Goal: Check status: Check status

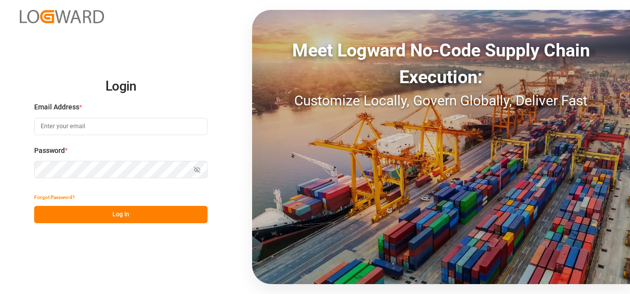
type input "[EMAIL_ADDRESS][DOMAIN_NAME]"
click at [131, 212] on button "Log In" at bounding box center [120, 214] width 173 height 17
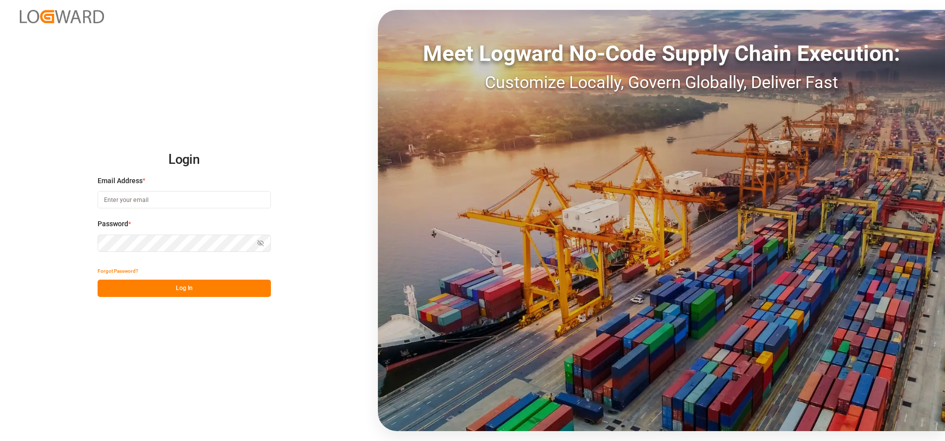
type input "[EMAIL_ADDRESS][DOMAIN_NAME]"
click at [199, 288] on button "Log In" at bounding box center [184, 288] width 173 height 17
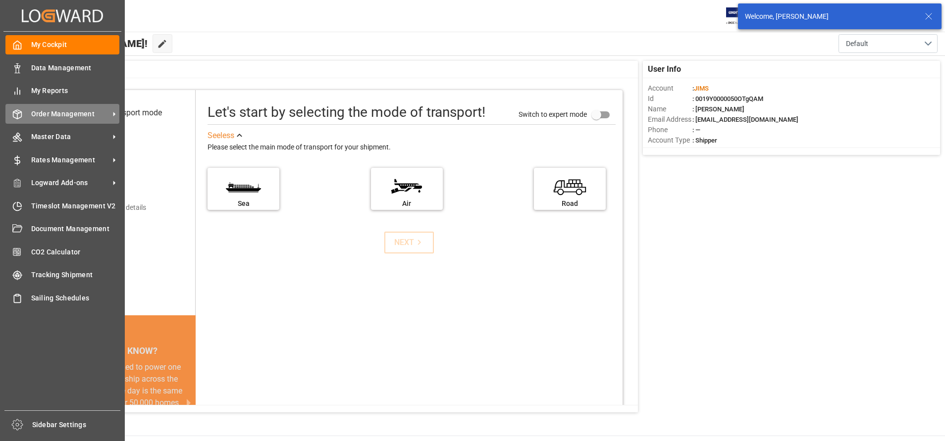
click at [24, 112] on div "Order Management Order Management" at bounding box center [62, 113] width 114 height 19
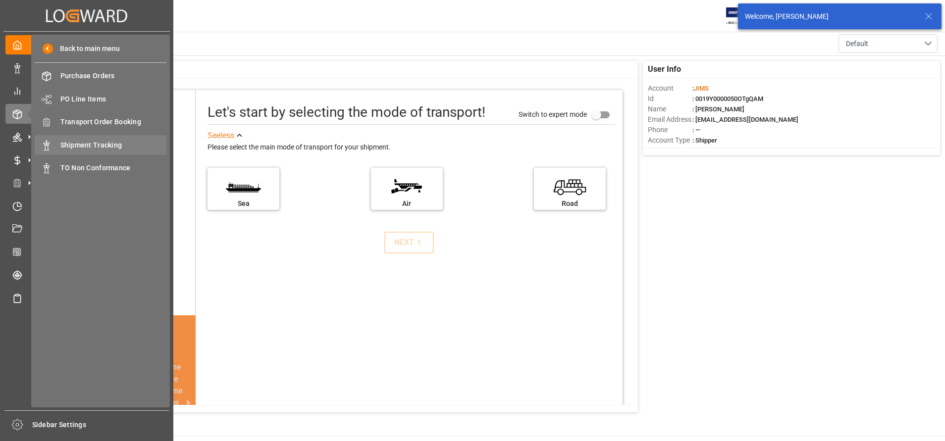
click at [79, 145] on span "Shipment Tracking" at bounding box center [113, 145] width 107 height 10
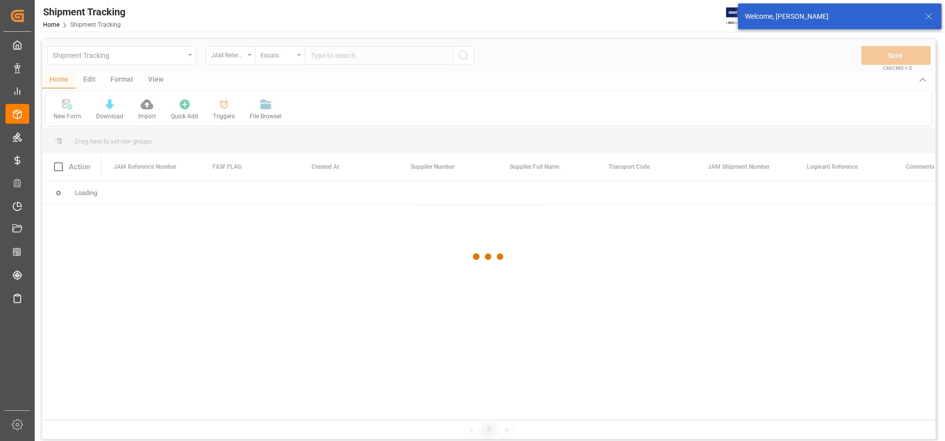
click at [383, 58] on div at bounding box center [489, 256] width 894 height 435
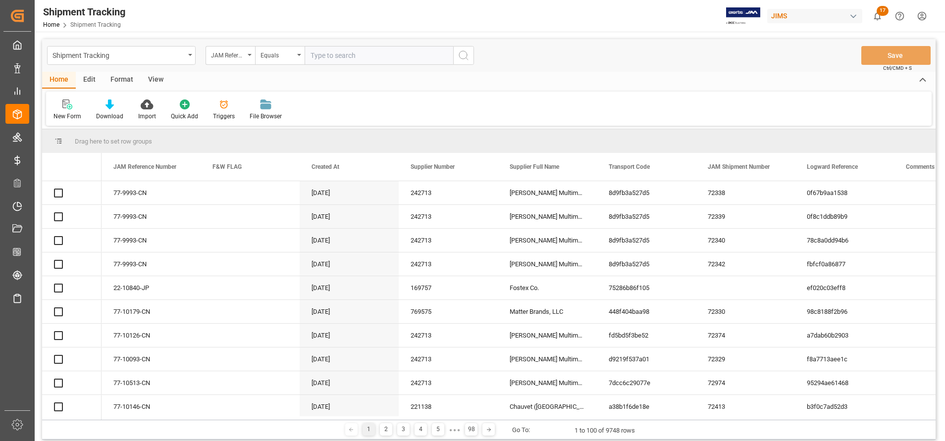
click at [383, 58] on input "text" at bounding box center [379, 55] width 149 height 19
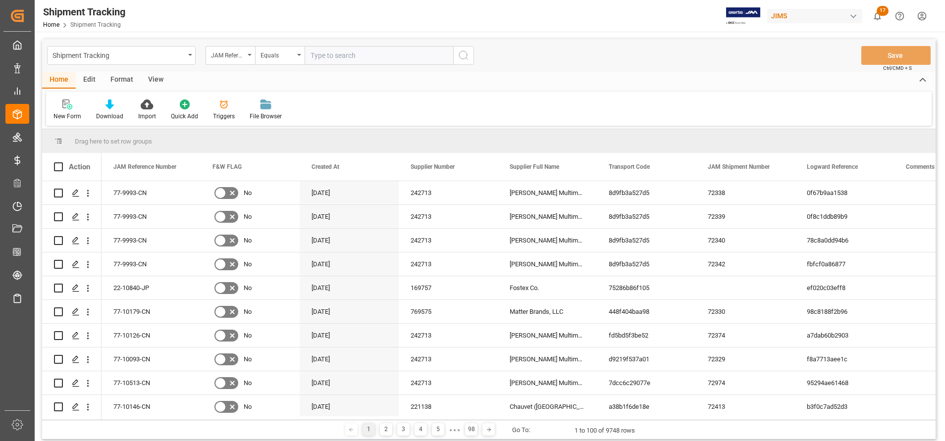
paste input "CMAU2737814"
type input "CMAU2737814"
click at [471, 62] on button "search button" at bounding box center [463, 55] width 21 height 19
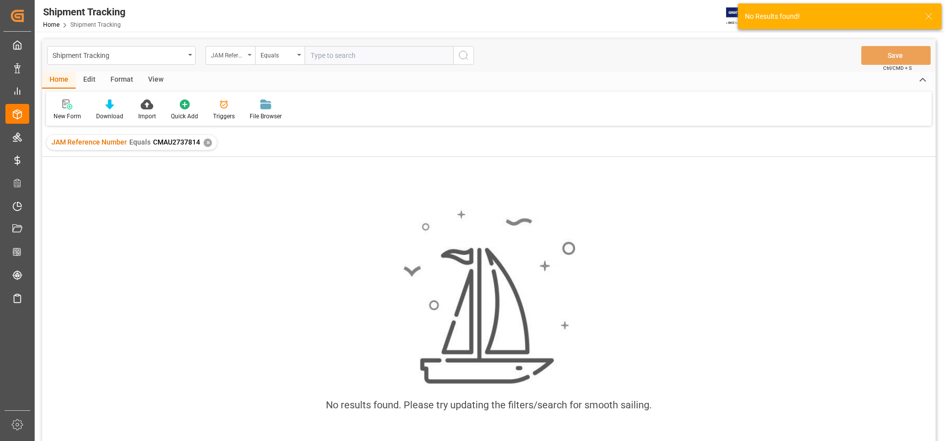
click at [216, 59] on div "JAM Reference Number" at bounding box center [228, 54] width 34 height 11
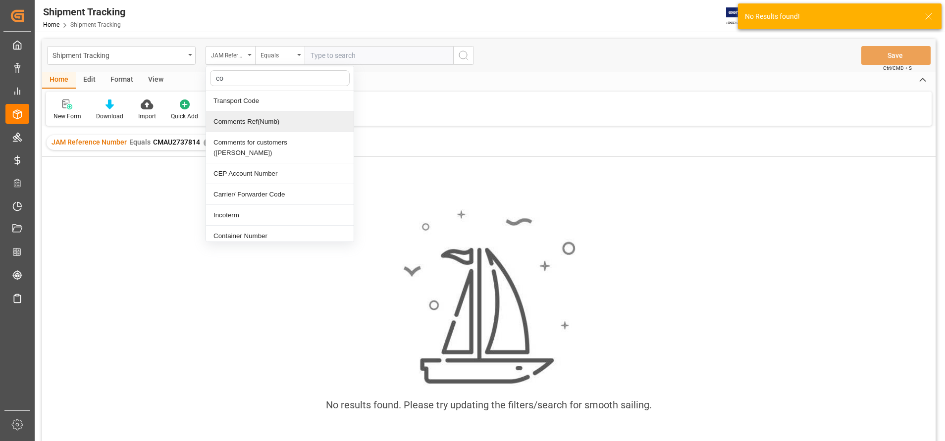
type input "con"
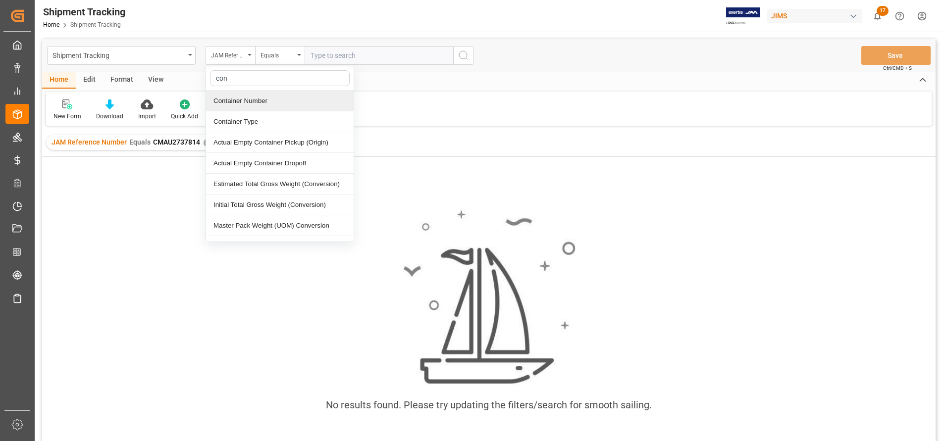
click at [248, 104] on div "Container Number" at bounding box center [280, 101] width 148 height 21
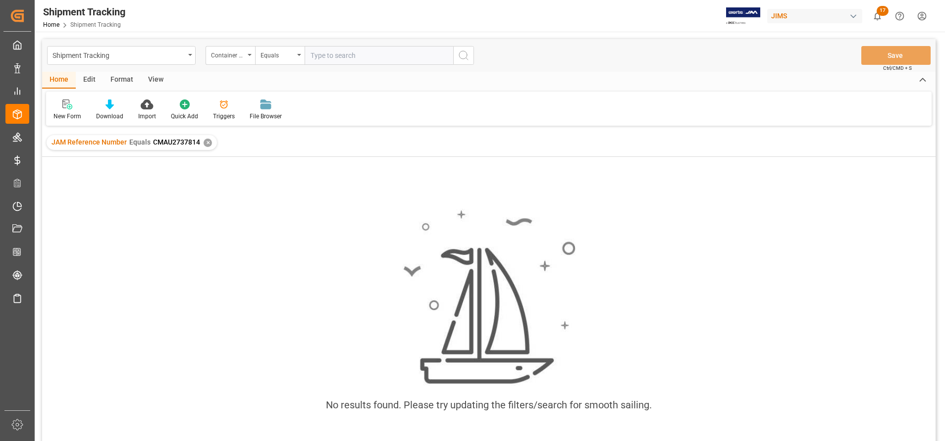
click at [321, 48] on input "text" at bounding box center [379, 55] width 149 height 19
paste input "CMAU2737814"
type input "CMAU2737814"
click at [455, 59] on button "search button" at bounding box center [463, 55] width 21 height 19
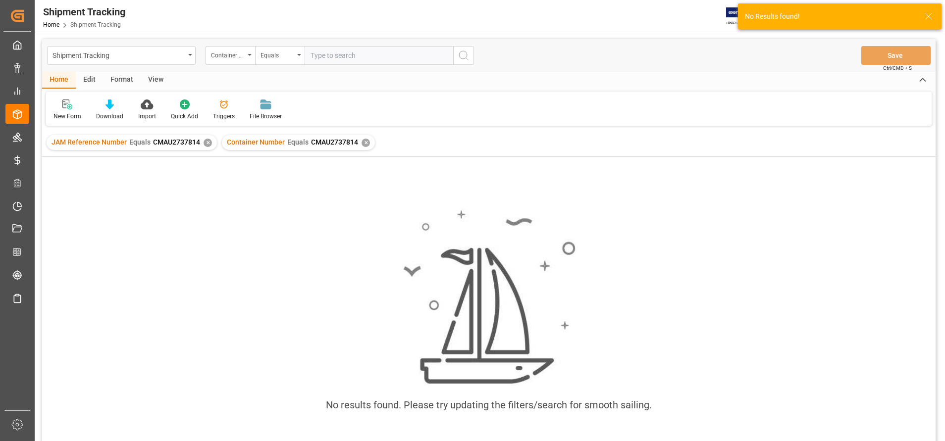
click at [205, 145] on div "✕" at bounding box center [208, 143] width 8 height 8
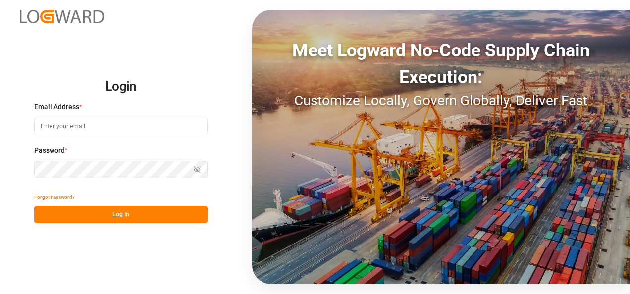
type input "[EMAIL_ADDRESS][DOMAIN_NAME]"
click at [142, 218] on button "Log In" at bounding box center [120, 214] width 173 height 17
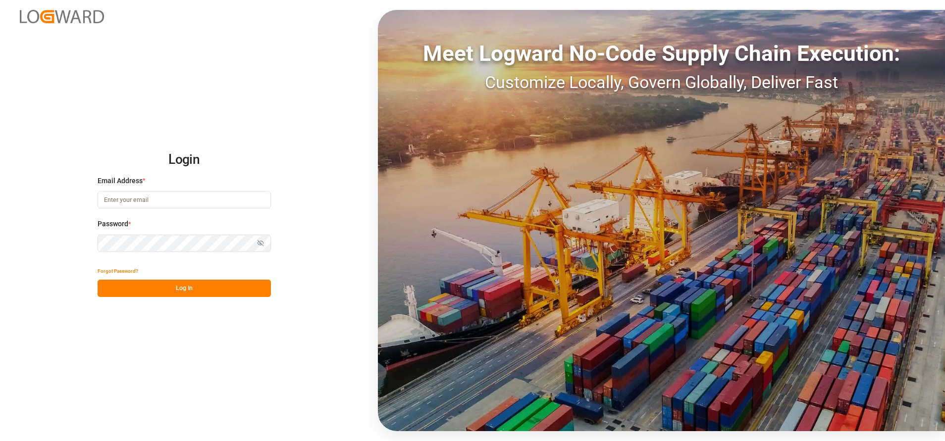
type input "[EMAIL_ADDRESS][DOMAIN_NAME]"
click at [207, 290] on button "Log In" at bounding box center [184, 288] width 173 height 17
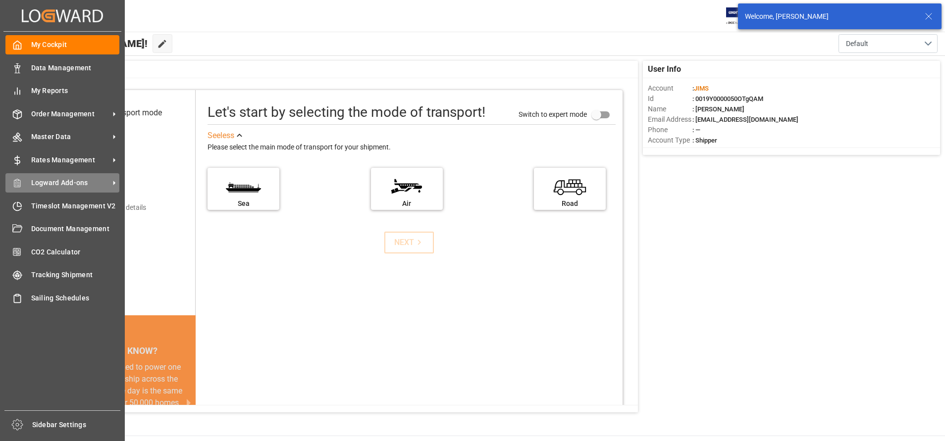
click at [29, 180] on div "Logward Add-ons Logward Add-ons" at bounding box center [62, 182] width 114 height 19
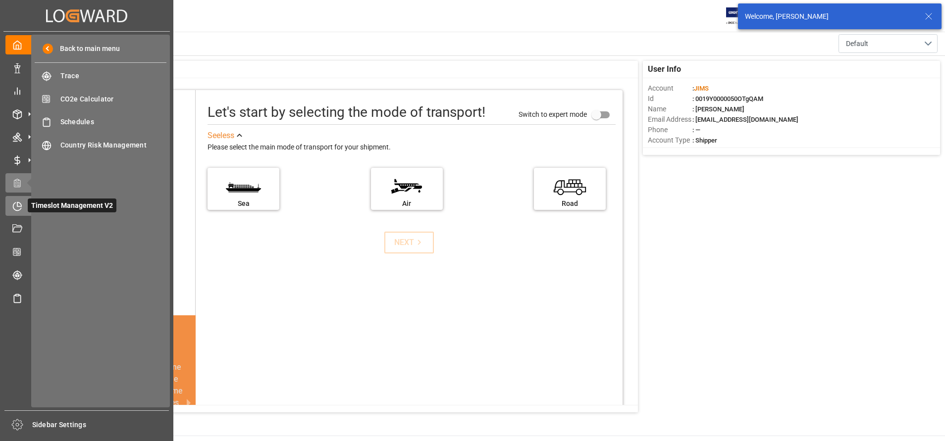
click at [18, 206] on icon at bounding box center [19, 204] width 4 height 4
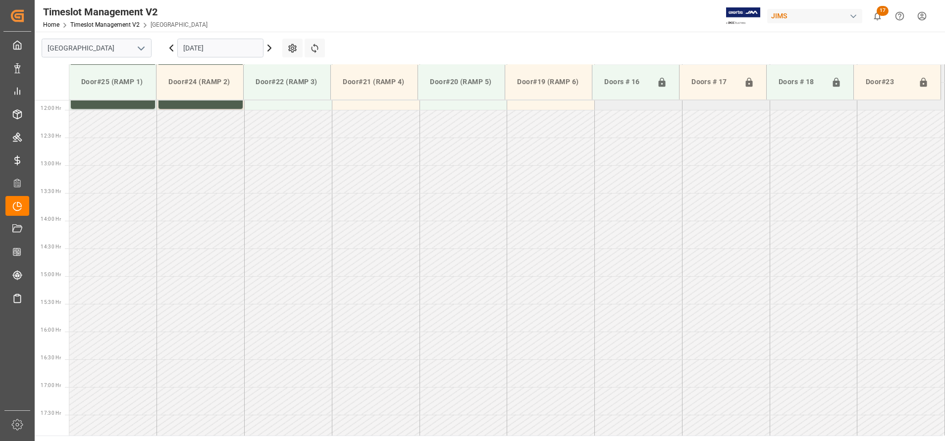
scroll to position [826, 0]
click at [140, 48] on icon "open menu" at bounding box center [141, 49] width 12 height 12
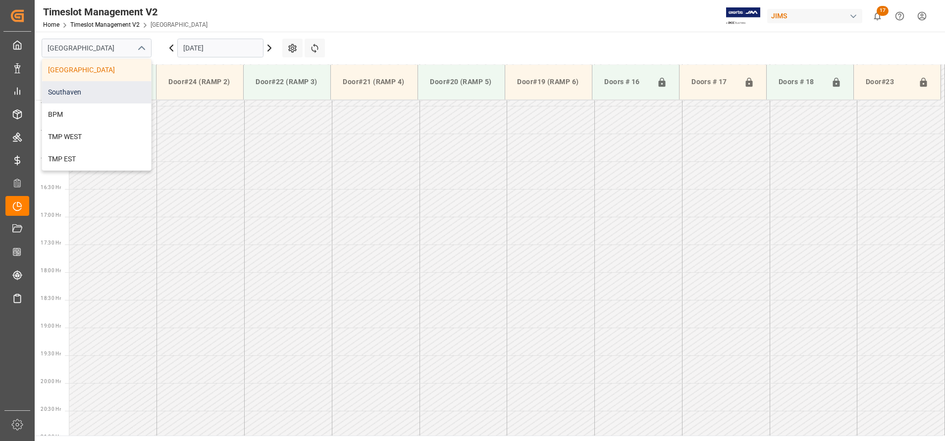
click at [115, 88] on div "Southaven" at bounding box center [96, 92] width 109 height 22
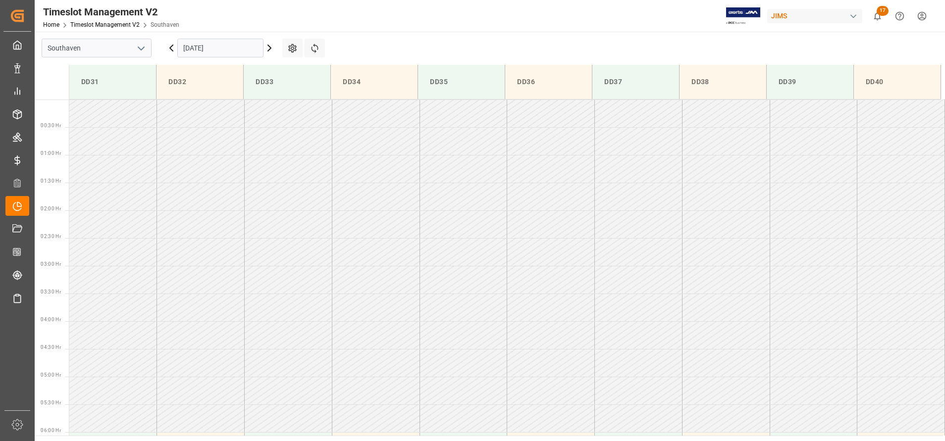
click at [267, 48] on icon at bounding box center [270, 48] width 12 height 12
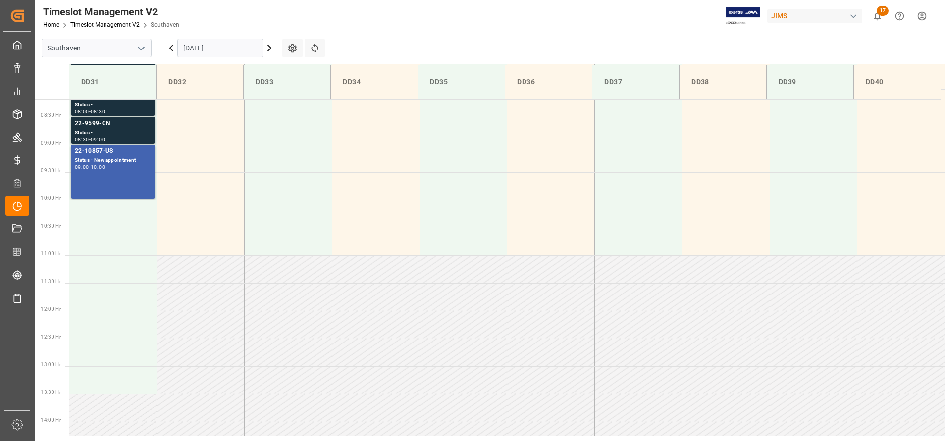
scroll to position [380, 0]
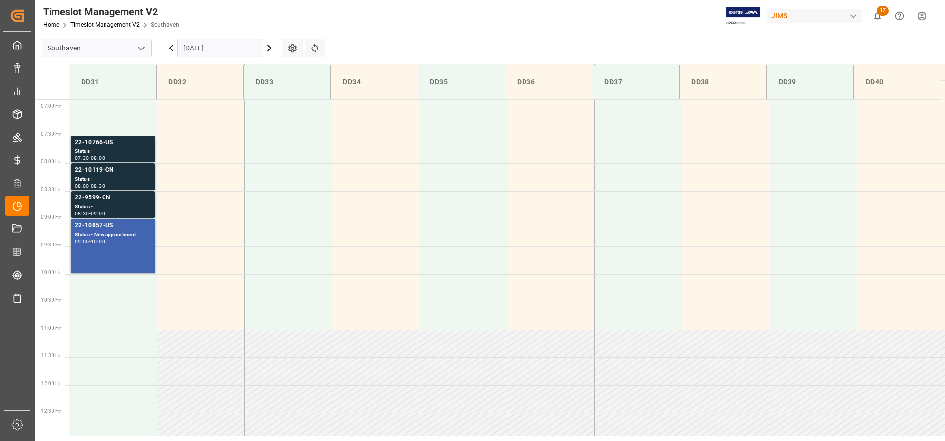
click at [267, 51] on icon at bounding box center [270, 48] width 12 height 12
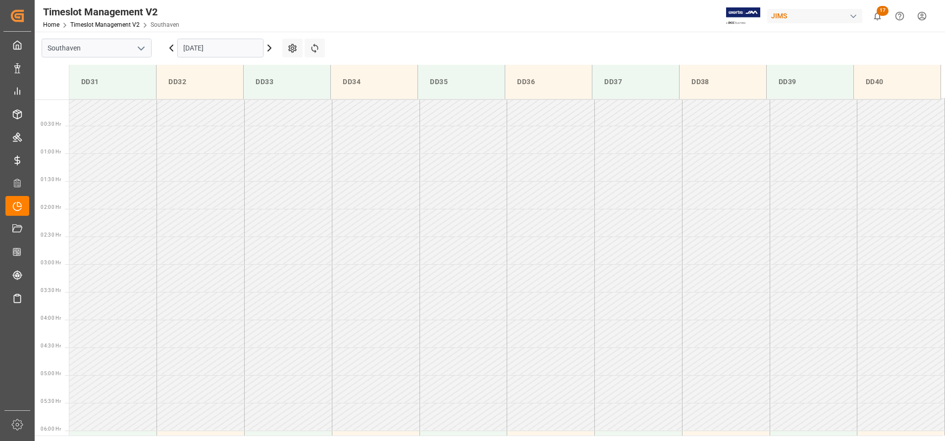
scroll to position [0, 0]
click at [267, 50] on icon at bounding box center [270, 48] width 12 height 12
click at [268, 49] on icon at bounding box center [270, 48] width 12 height 12
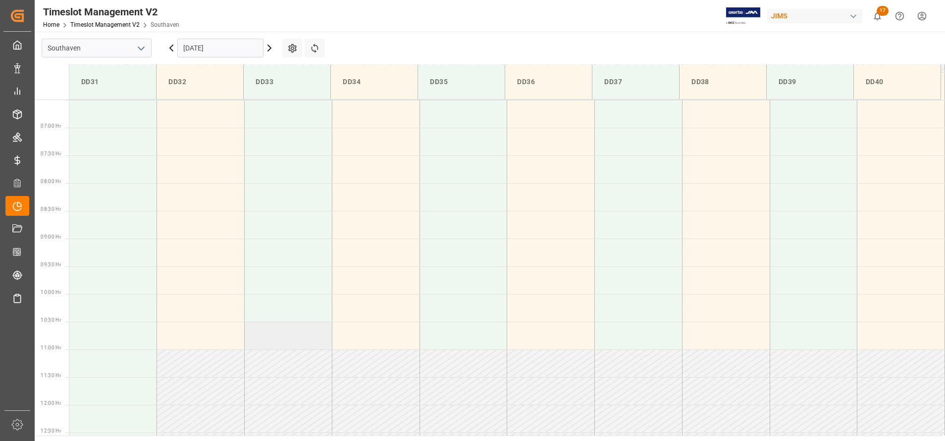
scroll to position [231, 0]
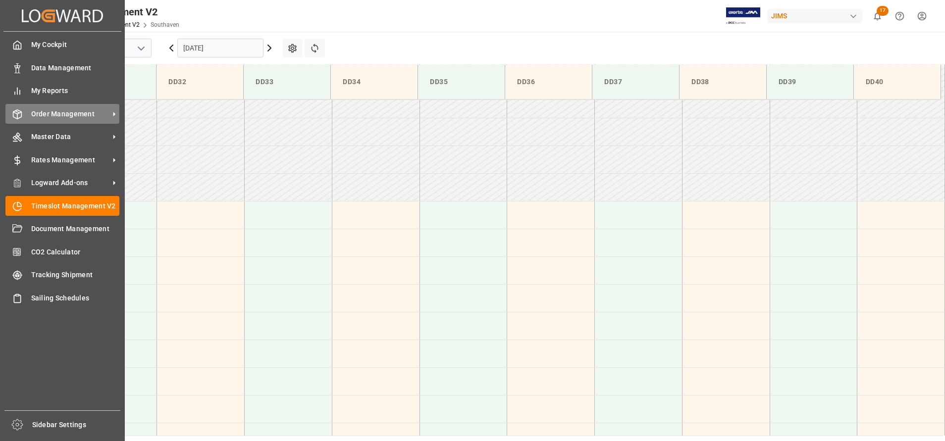
click at [67, 119] on span "Order Management" at bounding box center [70, 114] width 78 height 10
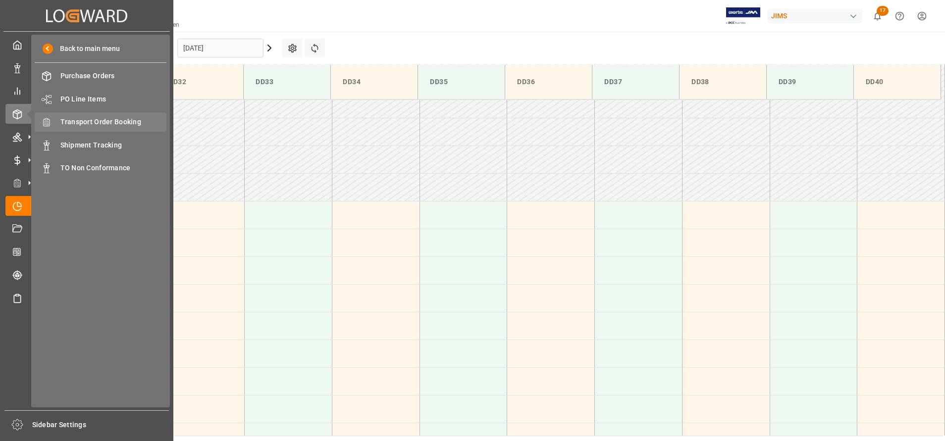
click at [102, 125] on span "Transport Order Booking" at bounding box center [113, 122] width 107 height 10
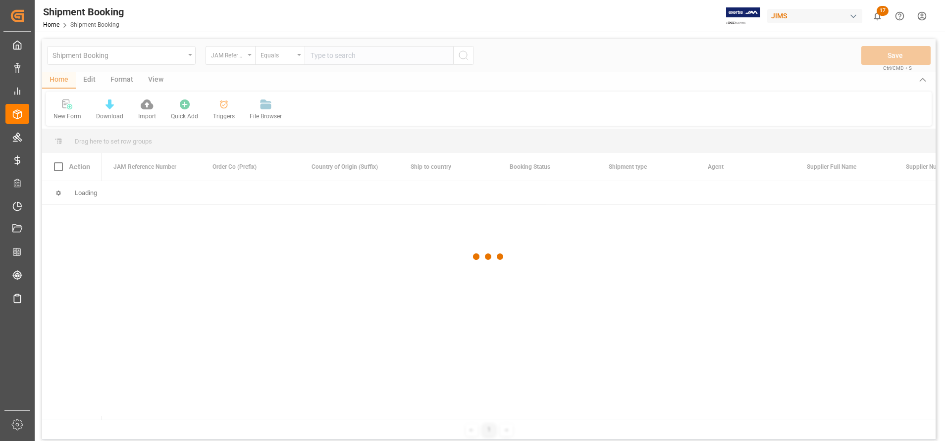
click at [371, 60] on div at bounding box center [489, 256] width 894 height 435
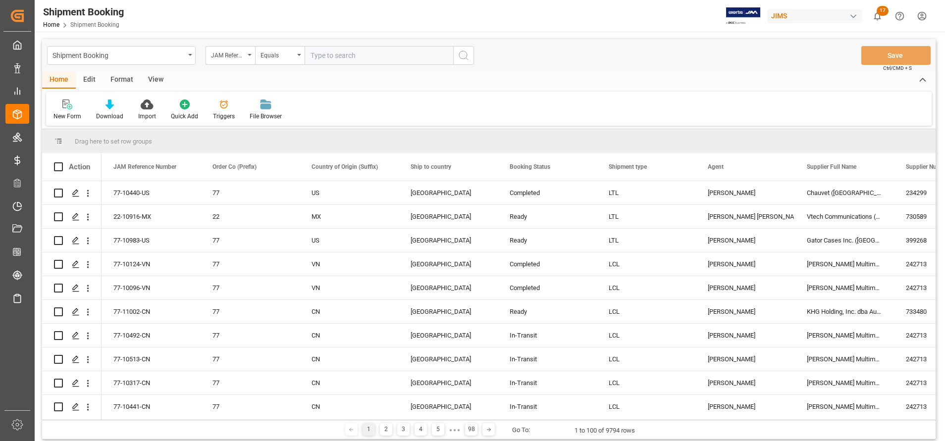
click at [371, 60] on input "text" at bounding box center [379, 55] width 149 height 19
paste input "22-9678-MY"
type input "22-9678-MY"
click at [467, 59] on icon "search button" at bounding box center [464, 56] width 12 height 12
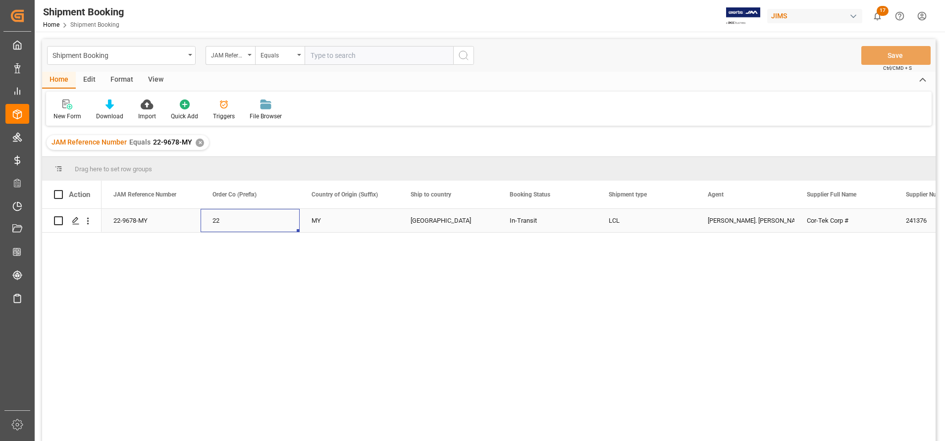
click at [237, 224] on div "22" at bounding box center [250, 221] width 75 height 23
